Goal: Task Accomplishment & Management: Complete application form

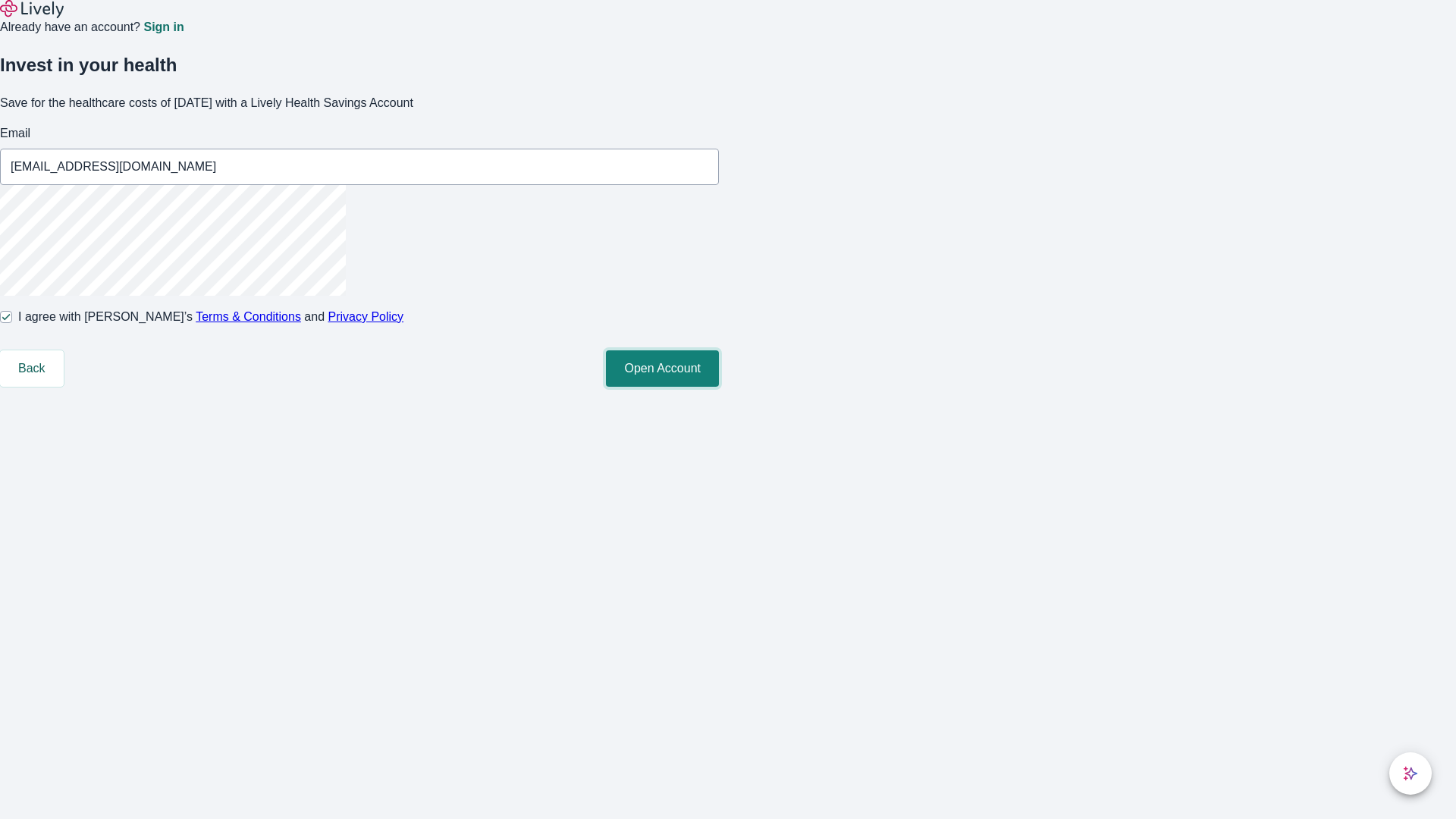
click at [719, 386] on button "Open Account" at bounding box center [662, 368] width 113 height 36
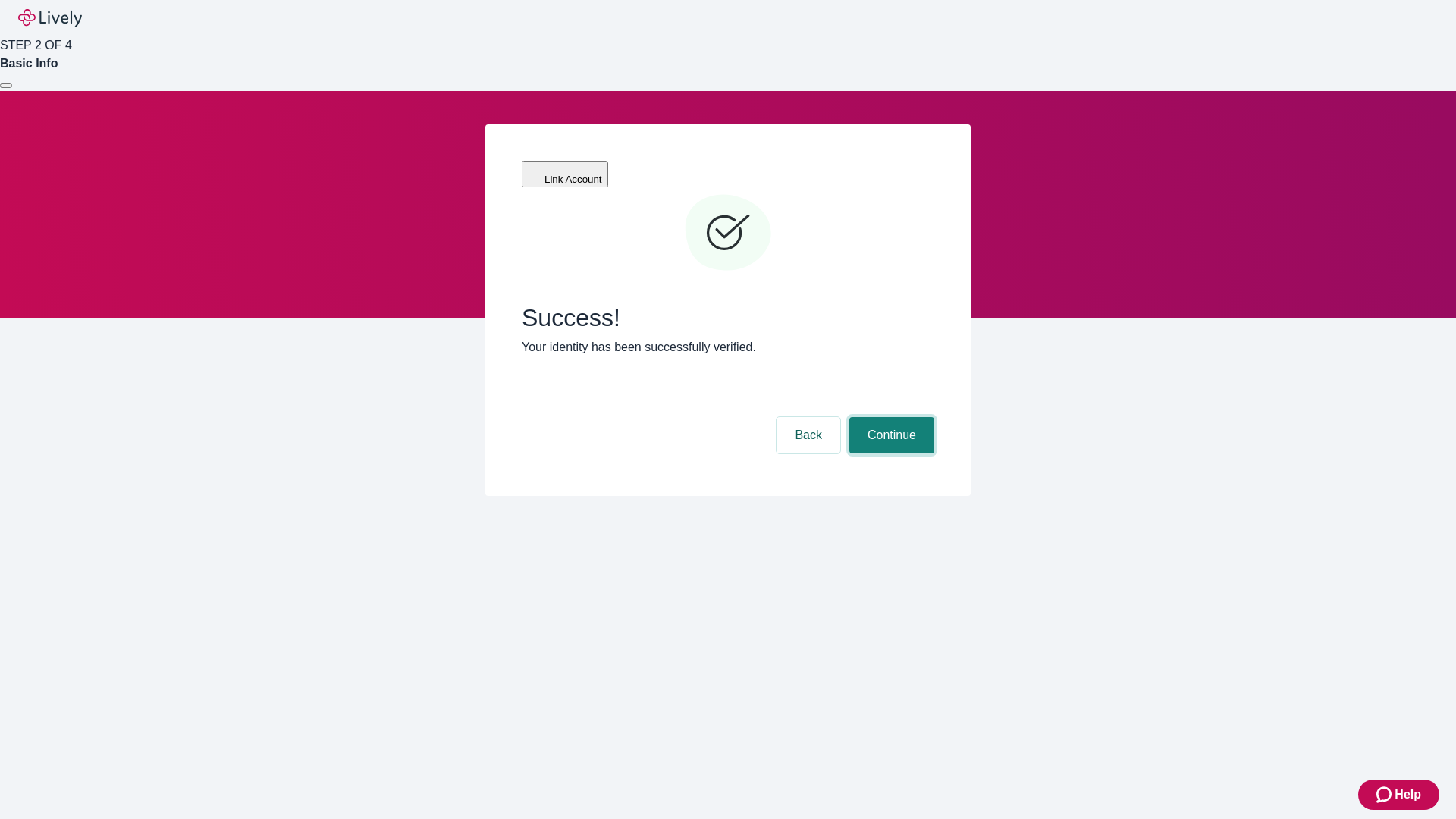
click at [890, 417] on button "Continue" at bounding box center [891, 435] width 85 height 36
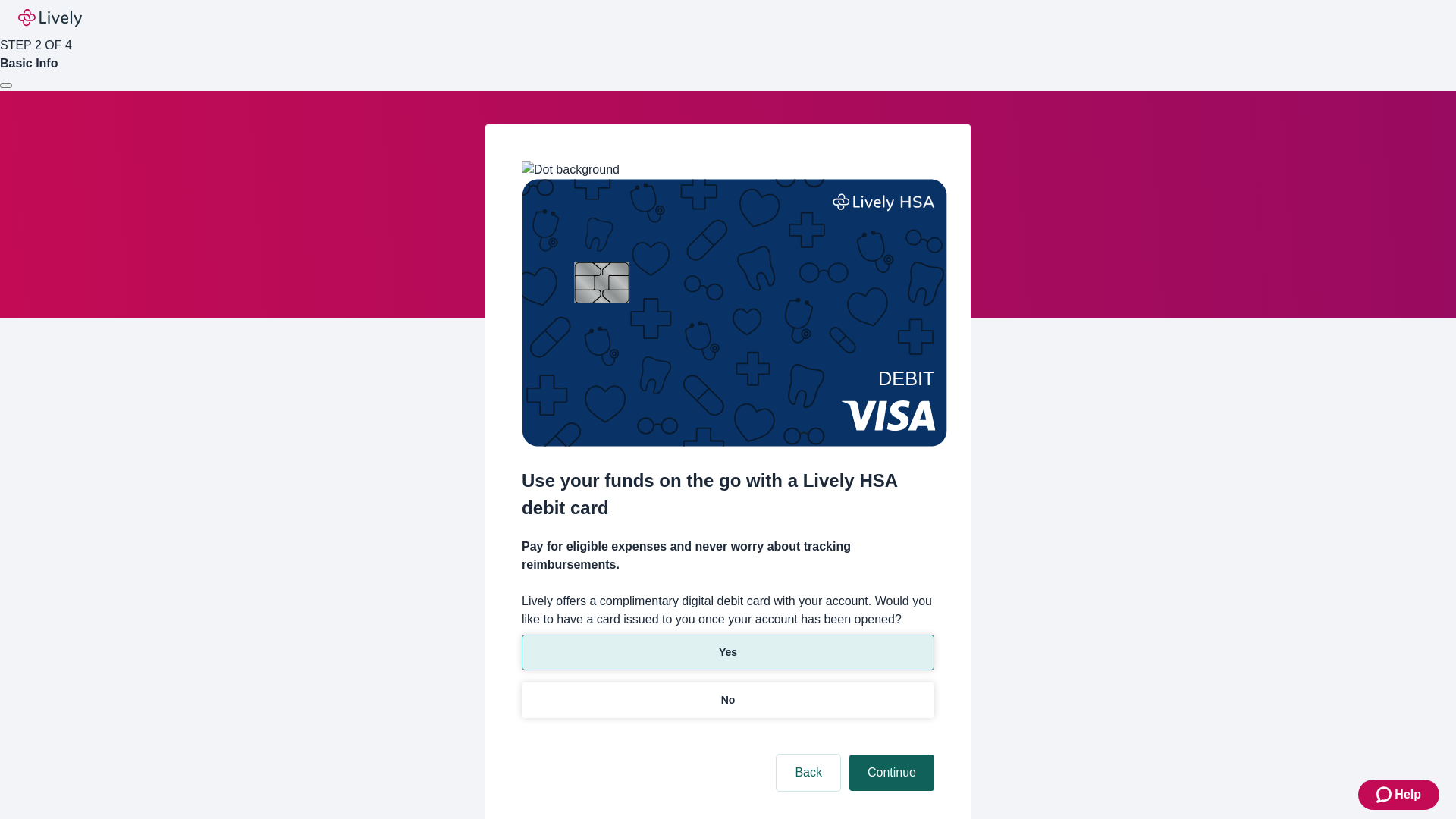
click at [727, 644] on p "Yes" at bounding box center [728, 652] width 18 height 16
click at [890, 754] on button "Continue" at bounding box center [891, 772] width 85 height 36
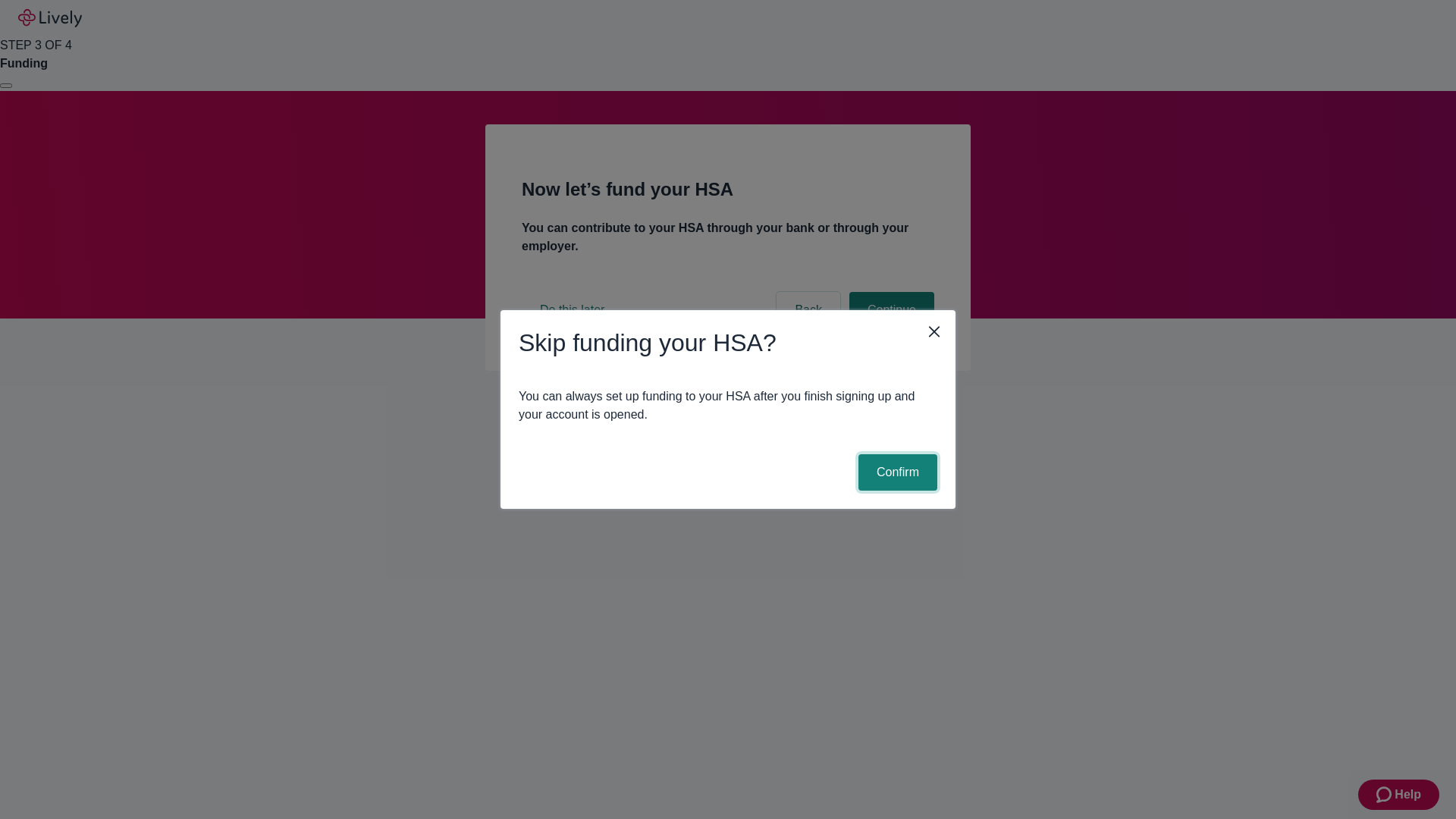
click at [896, 472] on button "Confirm" at bounding box center [897, 472] width 79 height 36
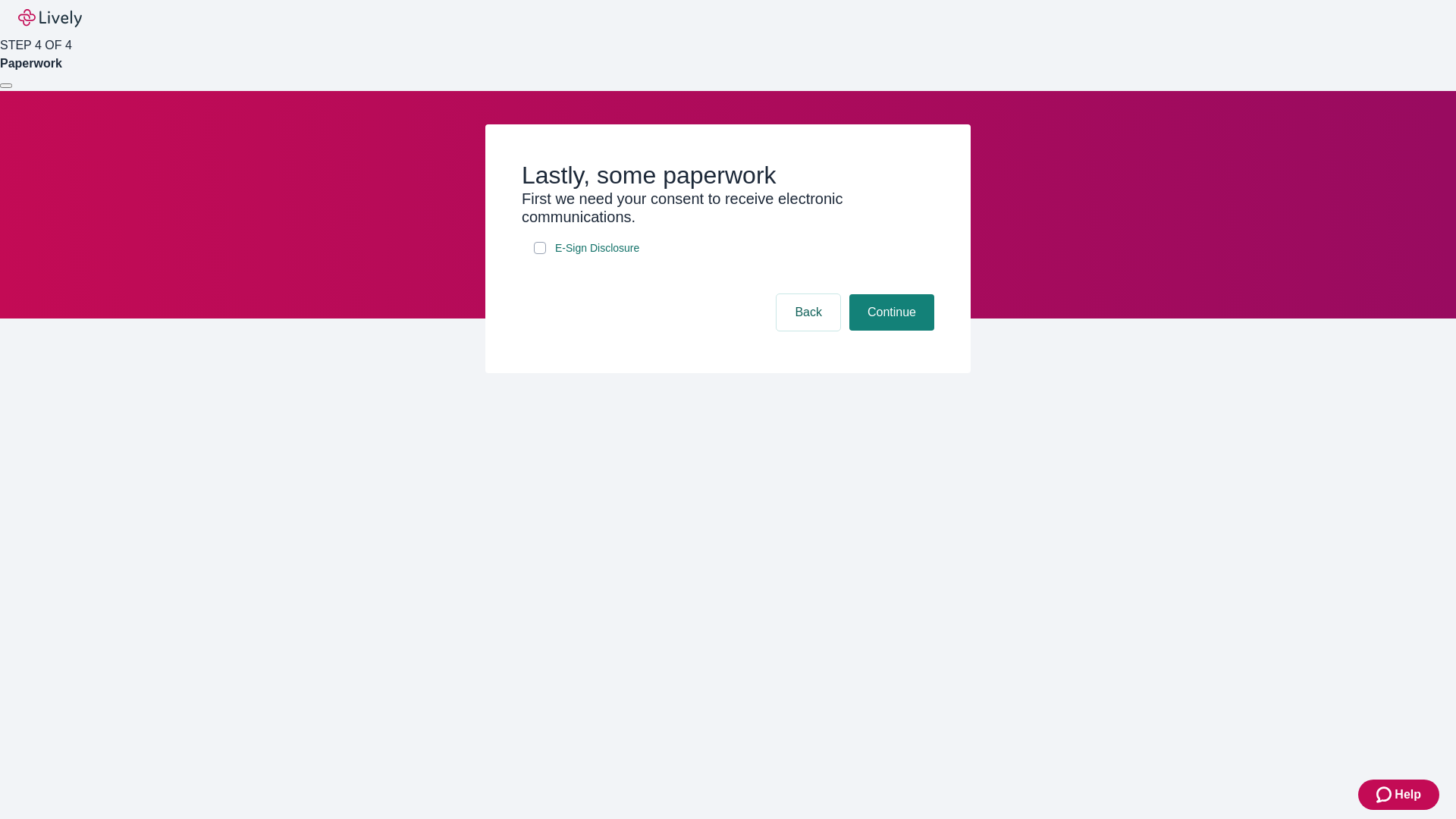
click at [540, 254] on input "E-Sign Disclosure" at bounding box center [540, 248] width 12 height 12
checkbox input "true"
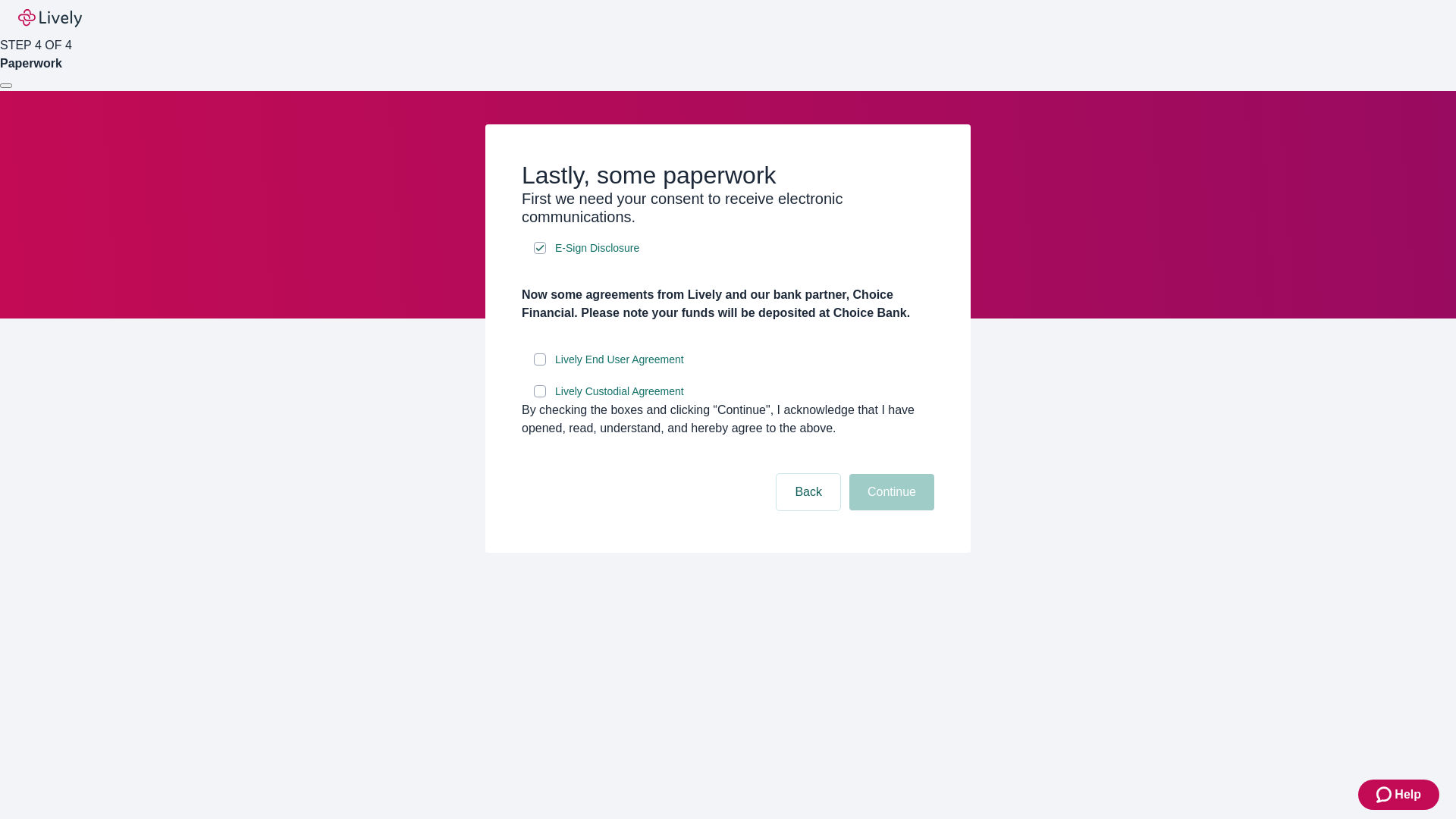
click at [540, 365] on input "Lively End User Agreement" at bounding box center [540, 359] width 12 height 12
checkbox input "true"
click at [540, 397] on input "Lively Custodial Agreement" at bounding box center [540, 391] width 12 height 12
checkbox input "true"
click at [890, 510] on button "Continue" at bounding box center [891, 491] width 85 height 36
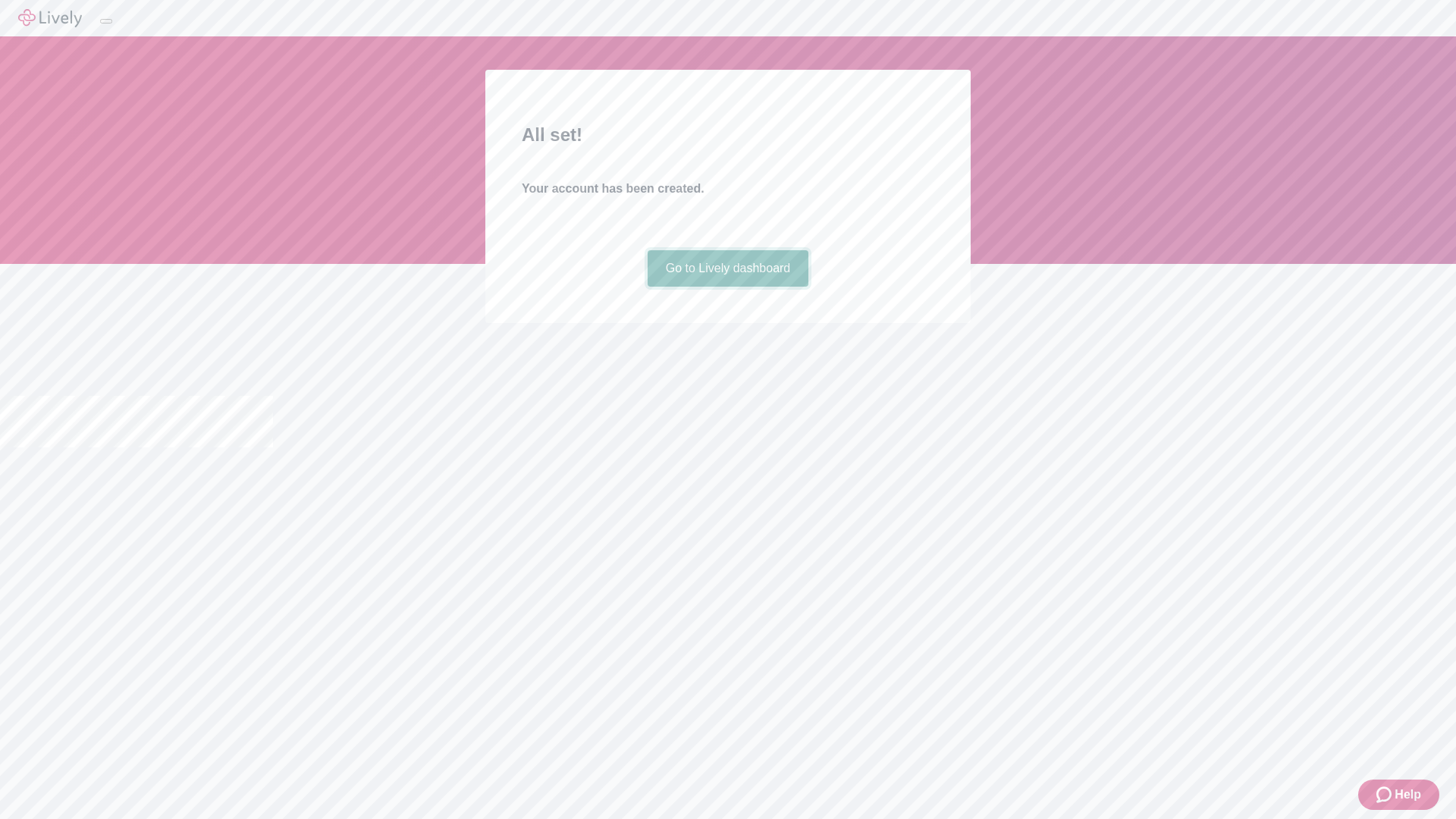
click at [727, 287] on link "Go to Lively dashboard" at bounding box center [728, 268] width 161 height 36
